Goal: Task Accomplishment & Management: Use online tool/utility

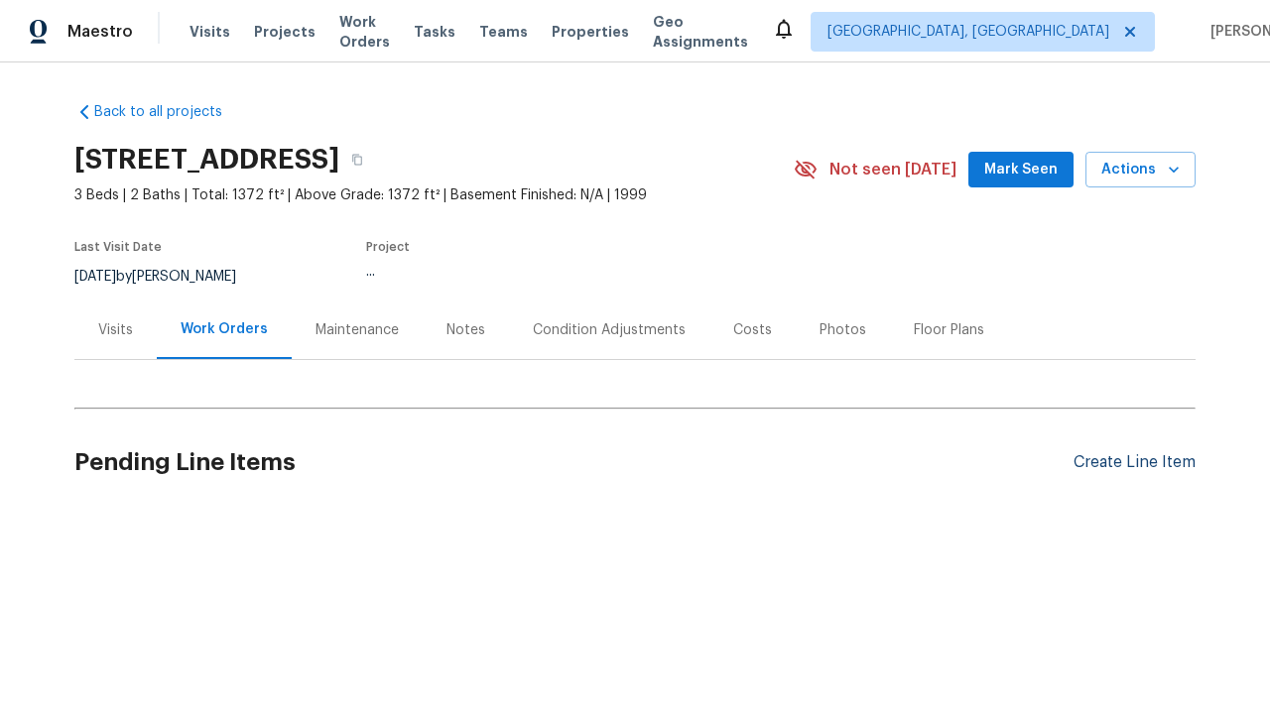
click at [1126, 462] on div "Create Line Item" at bounding box center [1134, 462] width 122 height 19
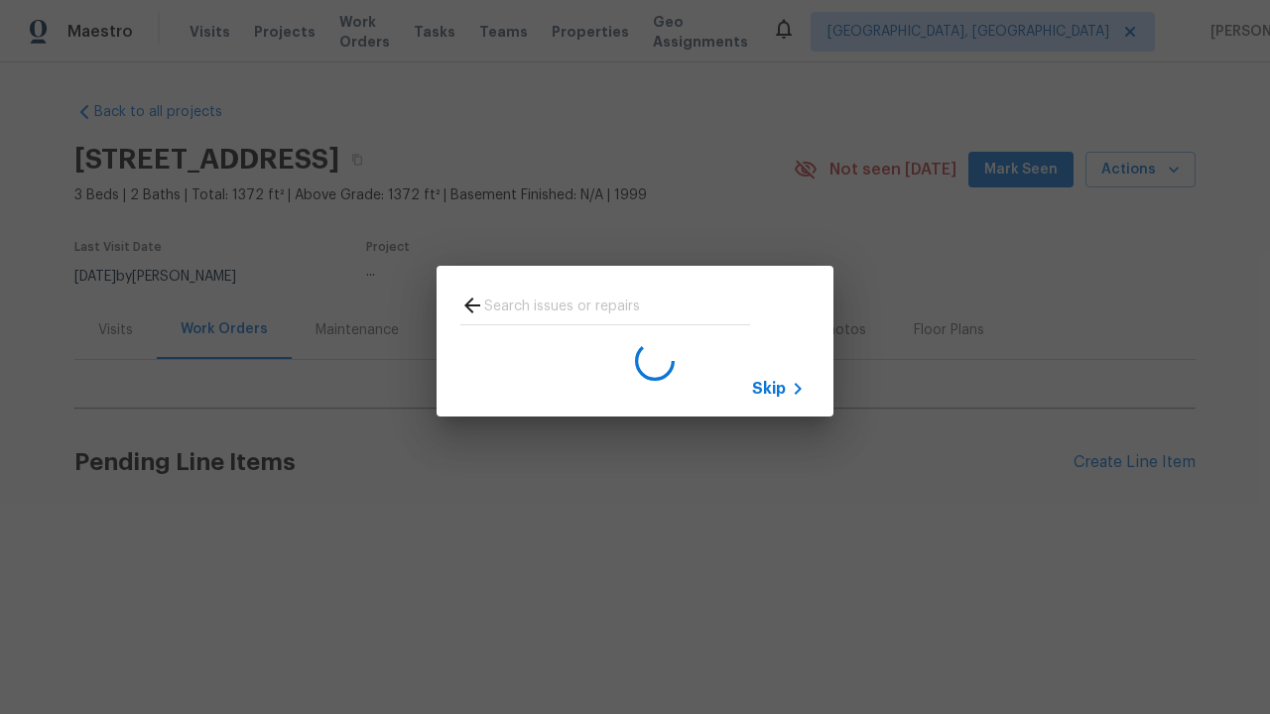
click at [769, 388] on span "Skip" at bounding box center [769, 389] width 34 height 20
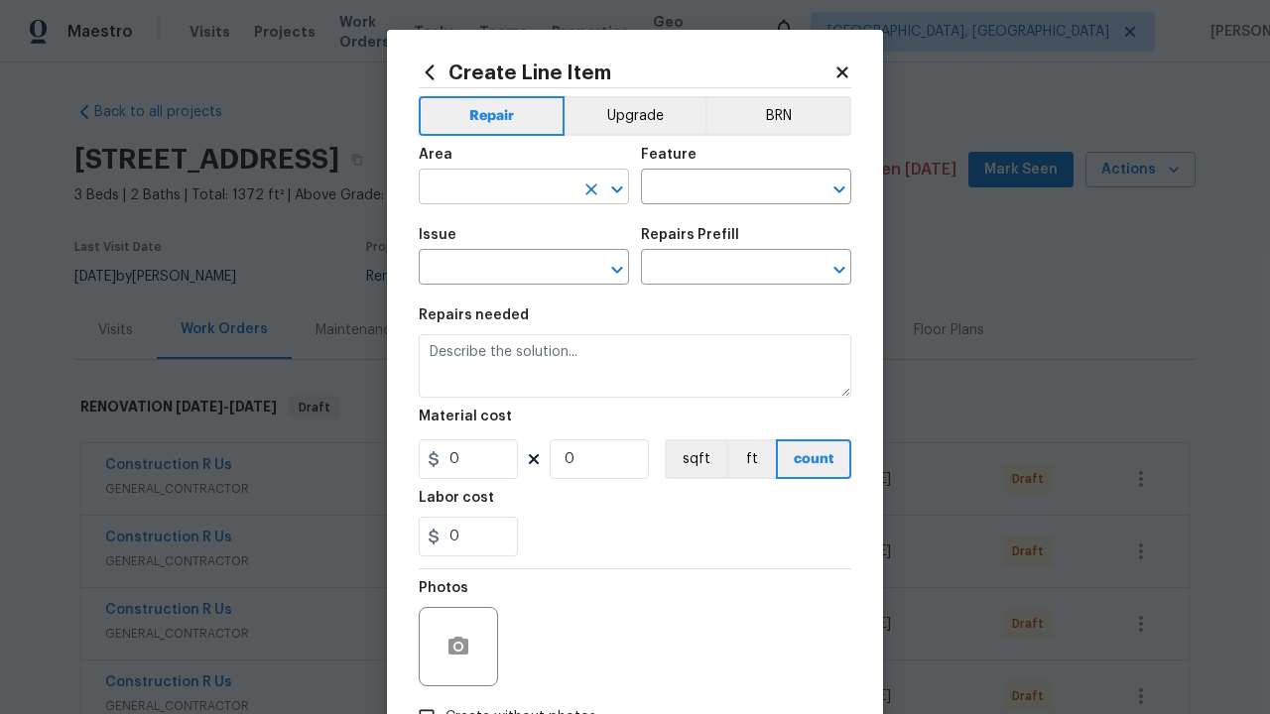
click at [488, 174] on input "text" at bounding box center [496, 189] width 155 height 31
type input "Bedroom"
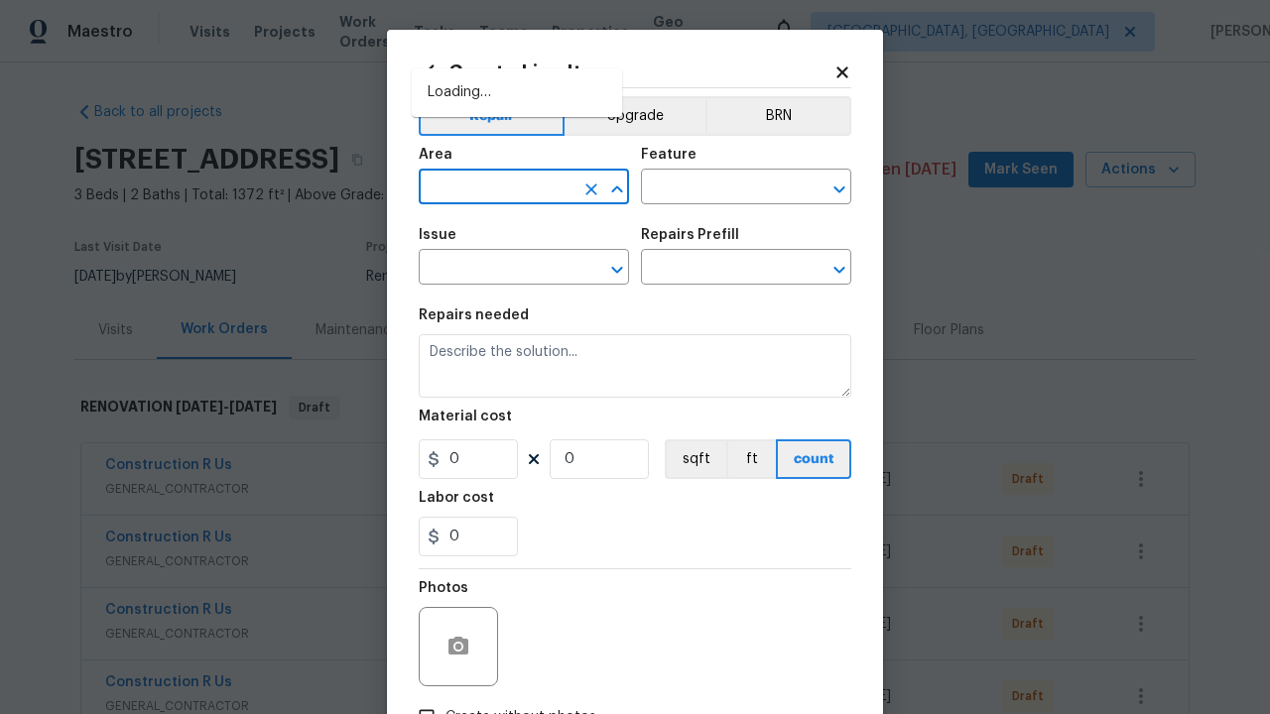
scroll to position [141, 0]
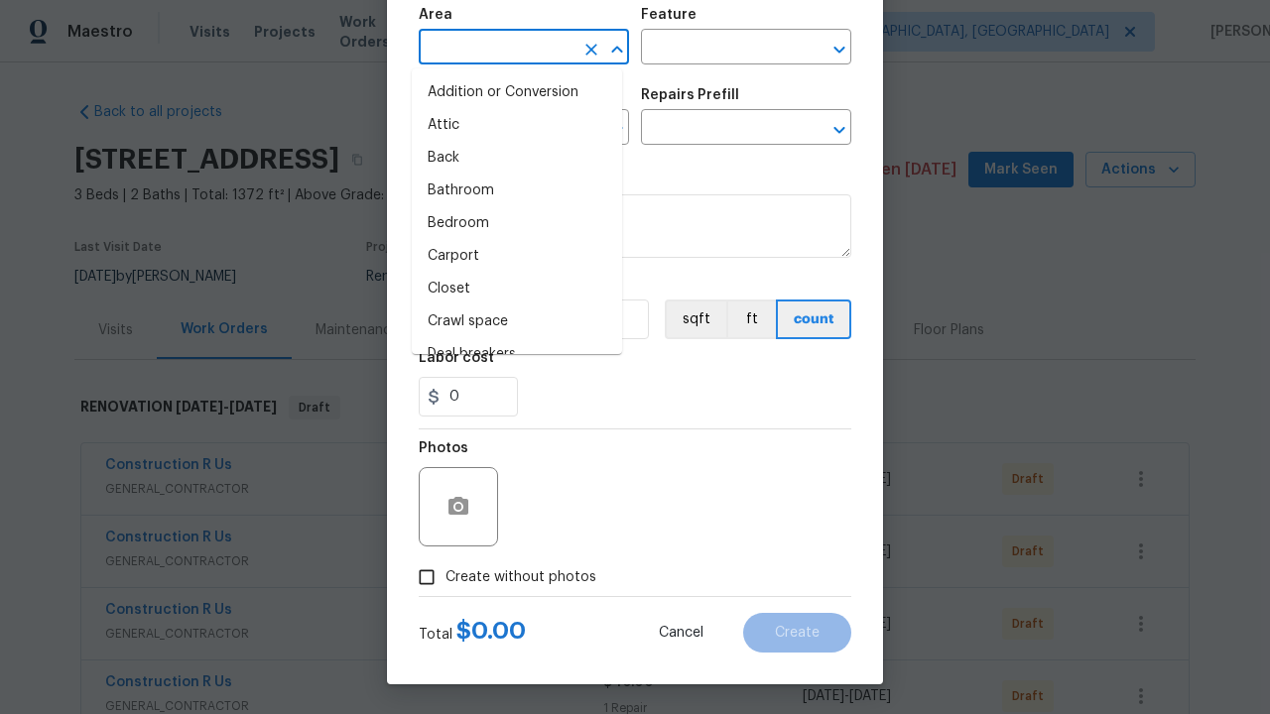
click at [509, 223] on li "Bedroom" at bounding box center [517, 223] width 210 height 33
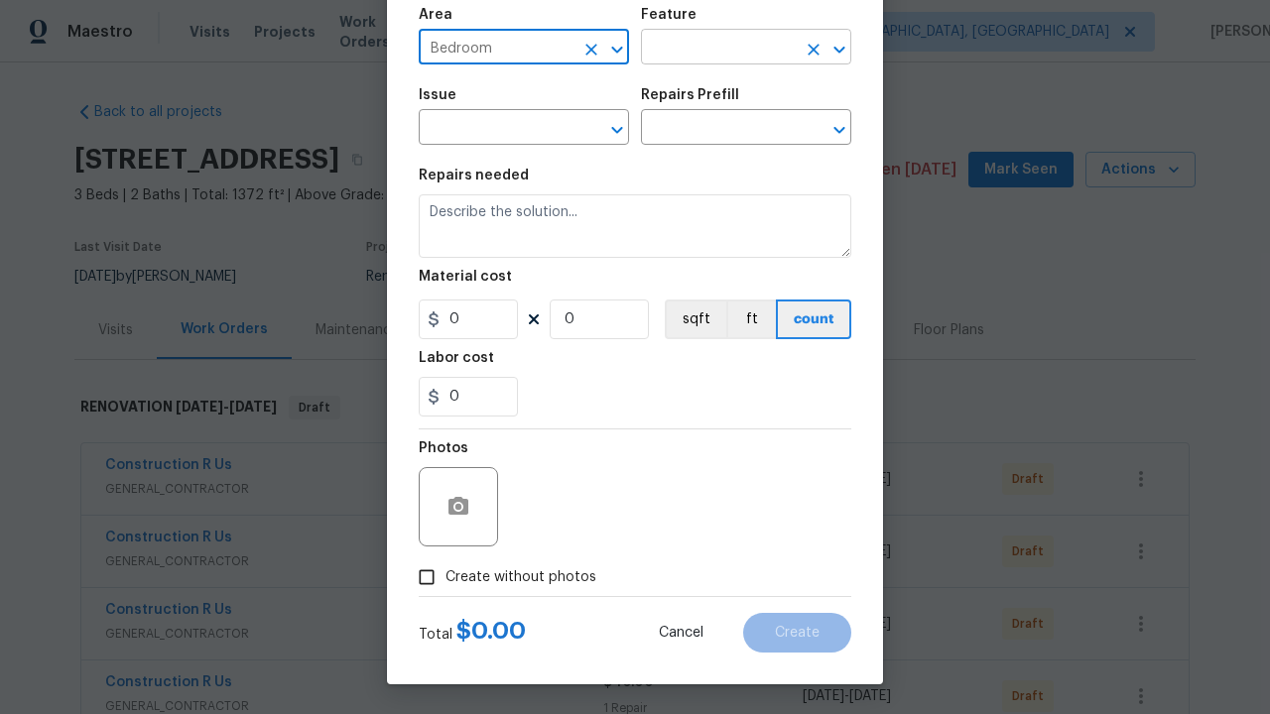
type input "Bedroom"
click at [710, 48] on input "text" at bounding box center [718, 49] width 155 height 31
type input "Flooring"
click at [488, 129] on input "text" at bounding box center [496, 129] width 155 height 31
type input "Wallpaper"
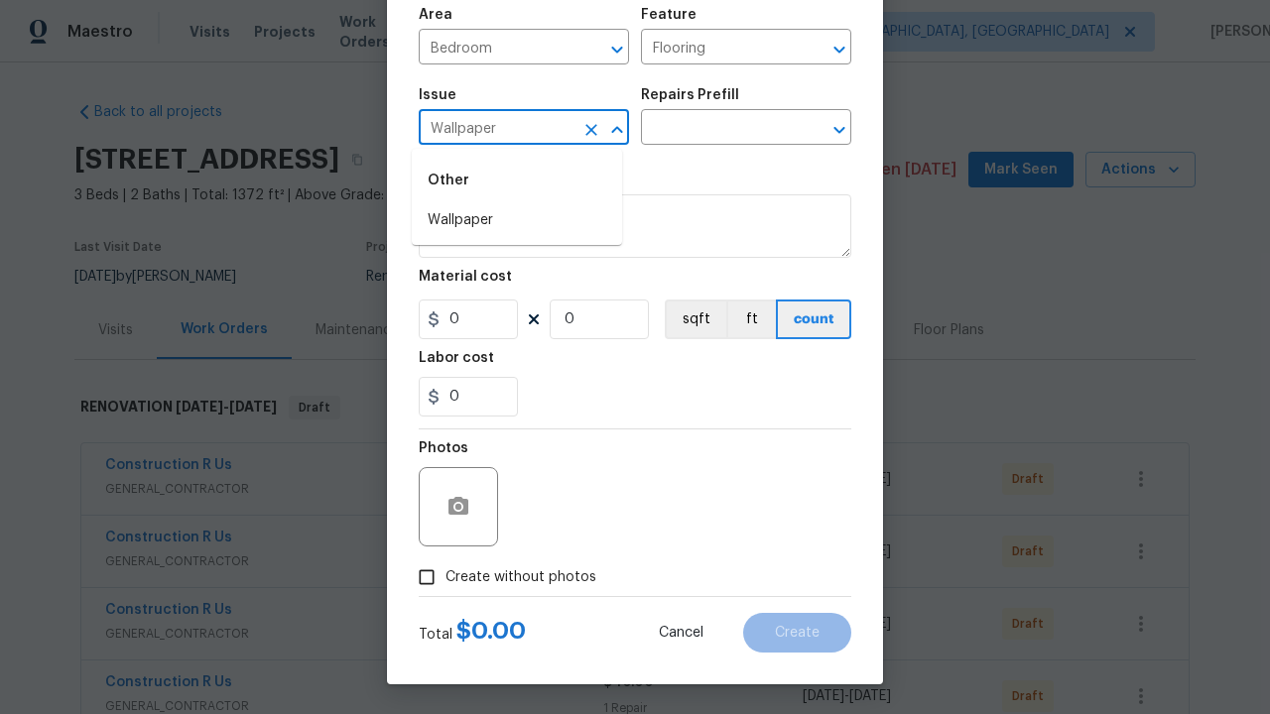
click at [517, 220] on li "Wallpaper" at bounding box center [517, 220] width 210 height 33
